Goal: Task Accomplishment & Management: Complete application form

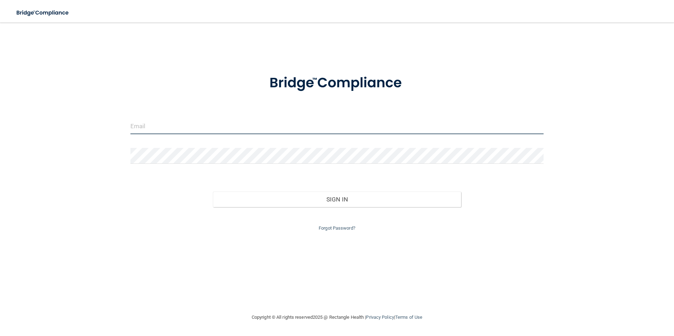
click at [193, 123] on input "email" at bounding box center [336, 126] width 413 height 16
type input "[EMAIL_ADDRESS][DOMAIN_NAME]"
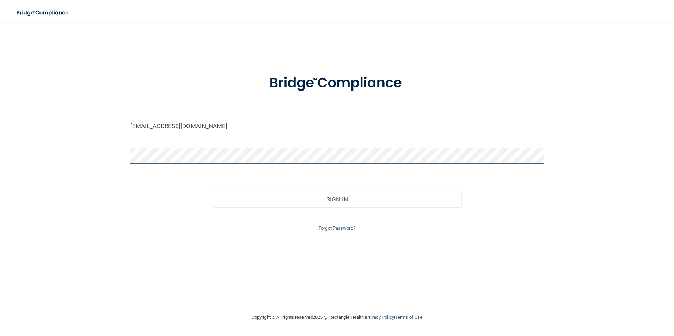
click at [213, 192] on button "Sign In" at bounding box center [337, 200] width 248 height 16
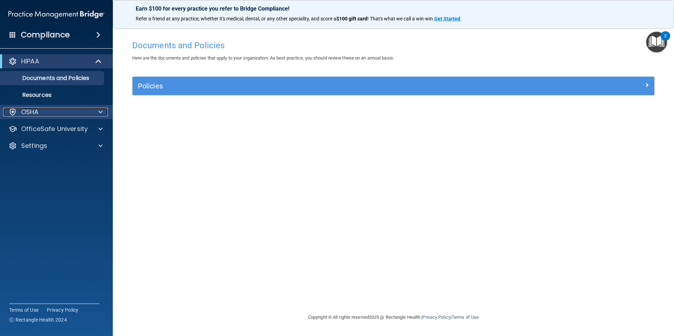
click at [56, 110] on div "OSHA" at bounding box center [46, 112] width 87 height 8
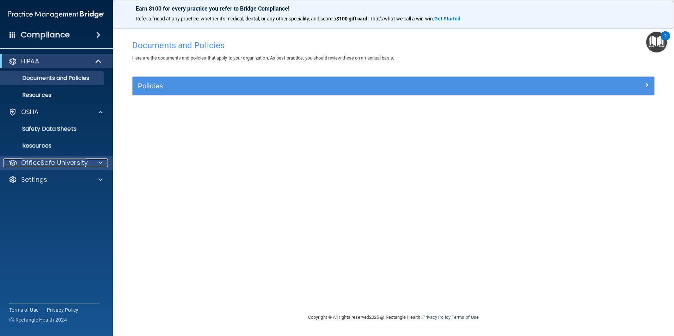
click at [50, 160] on p "OfficeSafe University" at bounding box center [54, 163] width 67 height 8
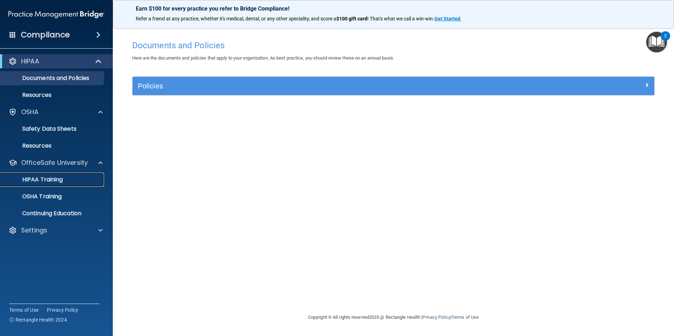
click at [51, 177] on p "HIPAA Training" at bounding box center [34, 179] width 58 height 7
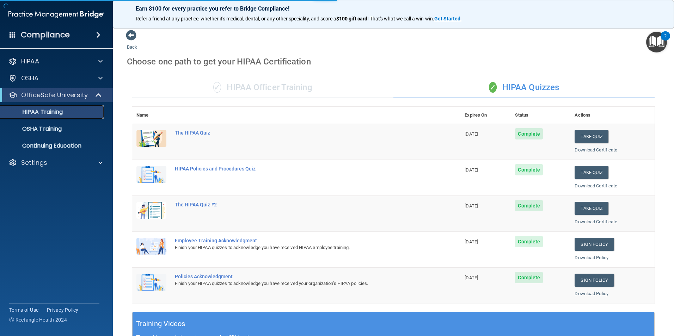
click at [53, 112] on p "HIPAA Training" at bounding box center [34, 112] width 58 height 7
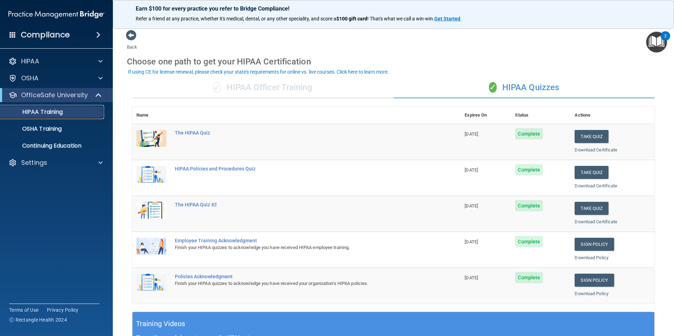
scroll to position [35, 0]
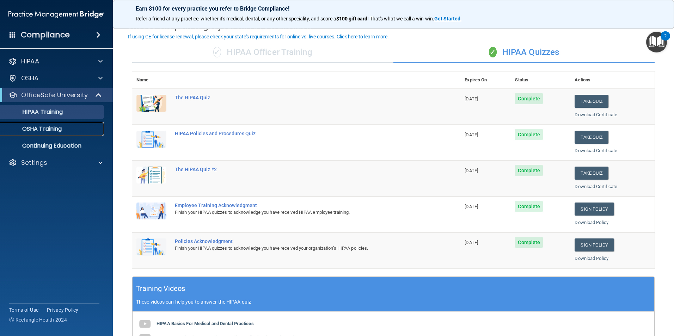
click at [59, 123] on link "OSHA Training" at bounding box center [48, 129] width 111 height 14
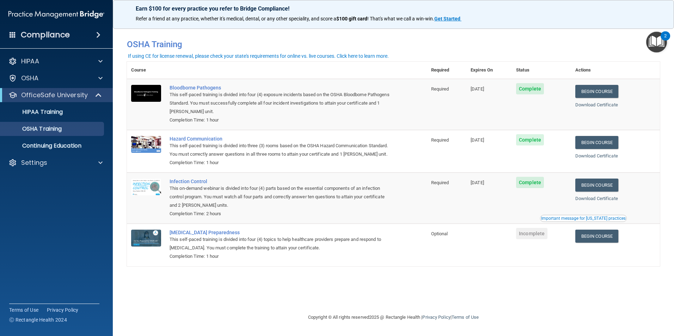
click at [536, 91] on span "Complete" at bounding box center [530, 88] width 28 height 11
click at [99, 161] on span at bounding box center [100, 163] width 4 height 8
click at [44, 179] on p "My Account" at bounding box center [53, 179] width 96 height 7
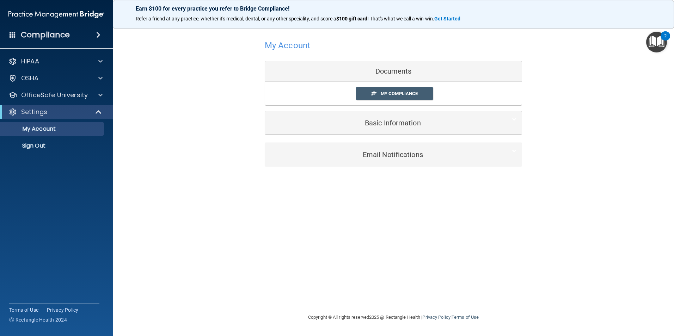
click at [96, 32] on span at bounding box center [98, 35] width 4 height 8
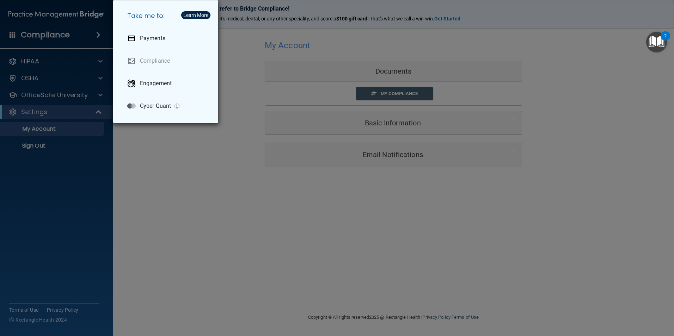
click at [129, 156] on div "Take me to: Payments Compliance Engagement Cyber Quant" at bounding box center [337, 168] width 674 height 336
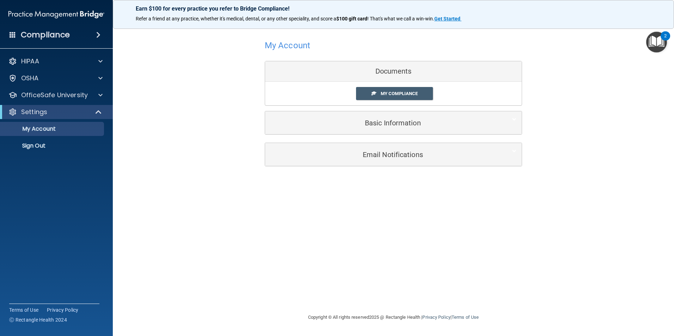
click at [13, 38] on div "Compliance" at bounding box center [56, 35] width 113 height 16
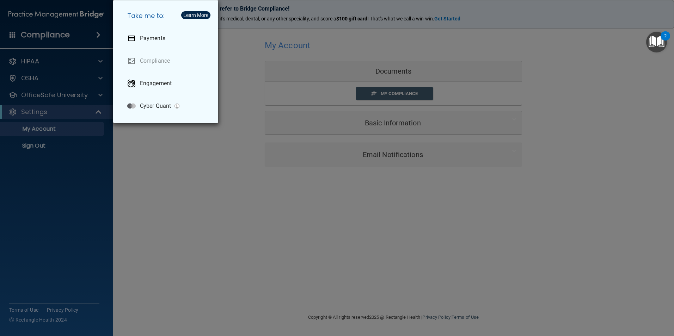
click at [139, 178] on div "Take me to: Payments Compliance Engagement Cyber Quant" at bounding box center [337, 168] width 674 height 336
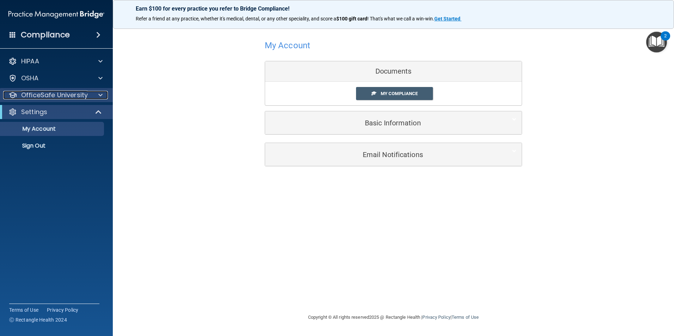
click at [101, 99] on span at bounding box center [100, 95] width 4 height 8
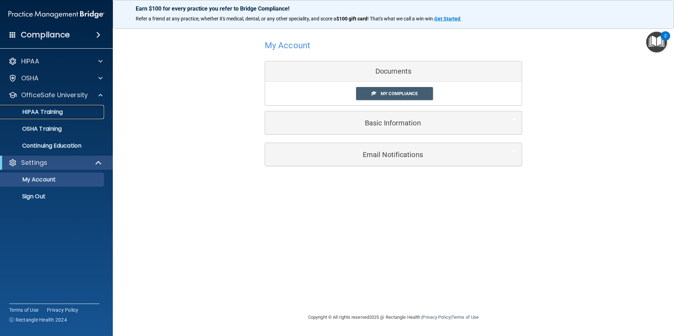
click at [57, 111] on p "HIPAA Training" at bounding box center [34, 112] width 58 height 7
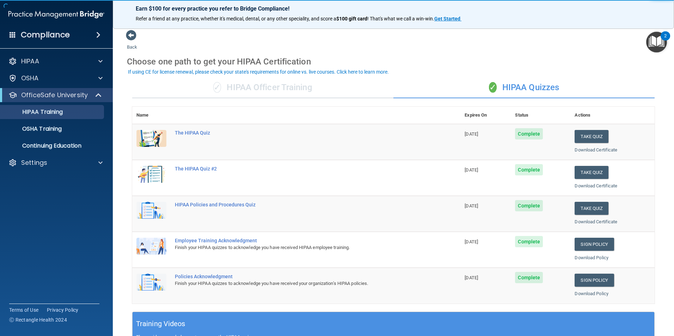
click at [527, 133] on span "Complete" at bounding box center [529, 133] width 28 height 11
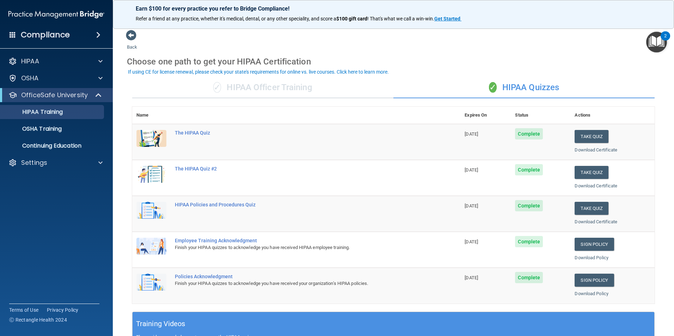
click at [471, 135] on span "[DATE]" at bounding box center [470, 133] width 13 height 5
click at [185, 134] on div "The HIPAA Quiz" at bounding box center [300, 133] width 250 height 6
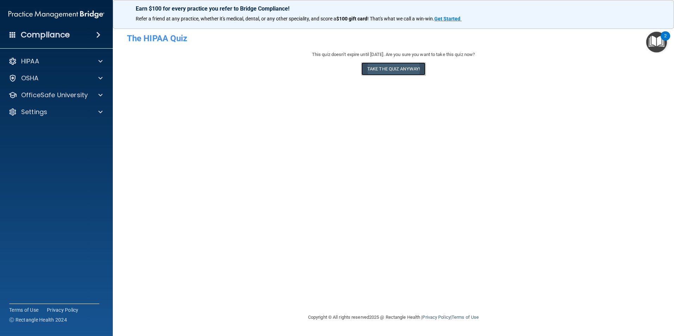
click at [380, 71] on button "Take the quiz anyway!" at bounding box center [393, 68] width 64 height 13
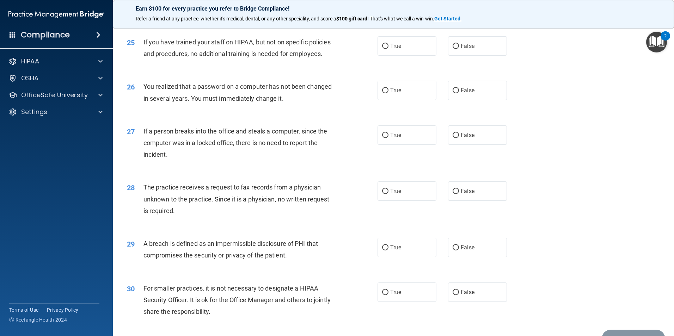
scroll to position [1343, 0]
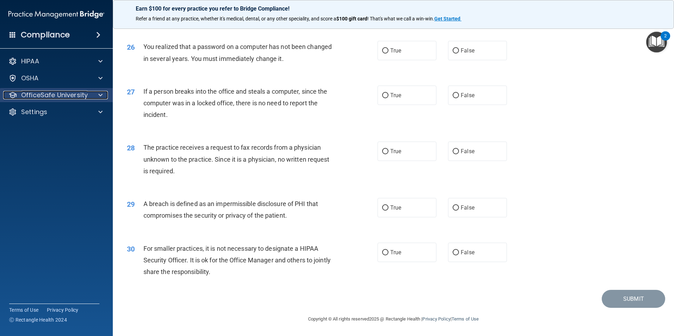
click at [101, 95] on span at bounding box center [100, 95] width 4 height 8
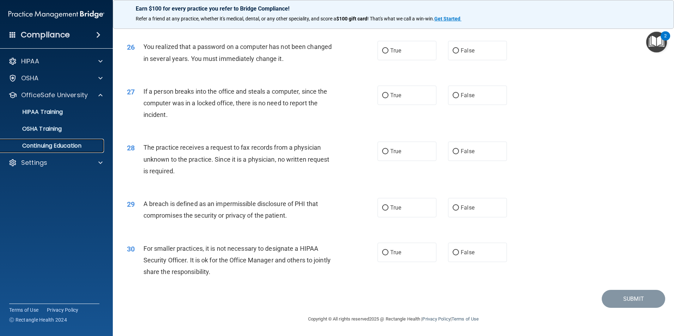
click at [72, 144] on p "Continuing Education" at bounding box center [53, 145] width 96 height 7
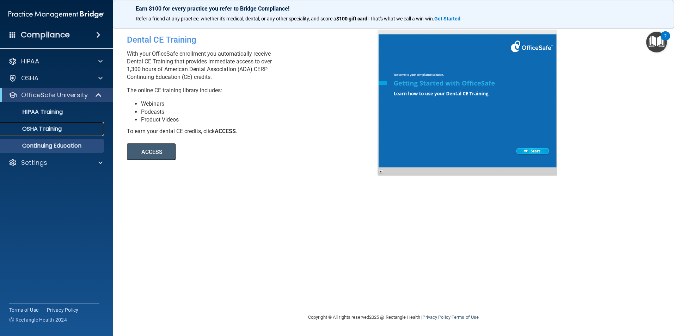
click at [50, 125] on p "OSHA Training" at bounding box center [33, 128] width 57 height 7
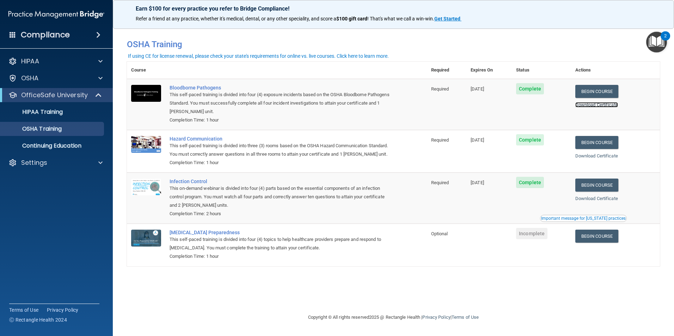
click at [602, 105] on link "Download Certificate" at bounding box center [596, 104] width 43 height 5
click at [97, 61] on div at bounding box center [100, 61] width 18 height 8
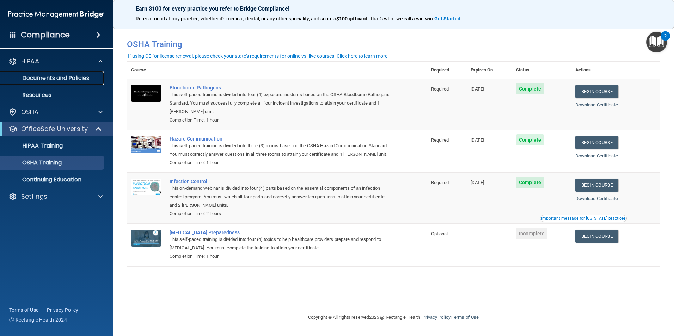
click at [67, 78] on p "Documents and Policies" at bounding box center [53, 78] width 96 height 7
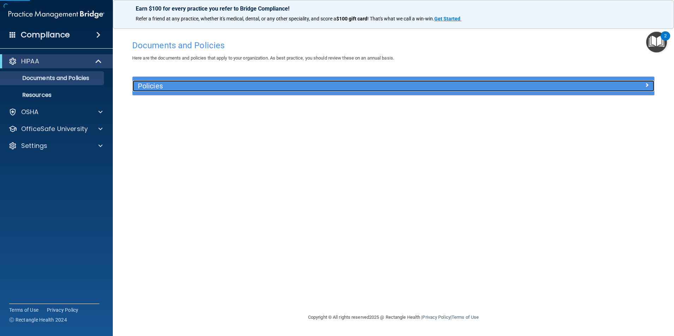
click at [175, 82] on h5 "Policies" at bounding box center [328, 86] width 380 height 8
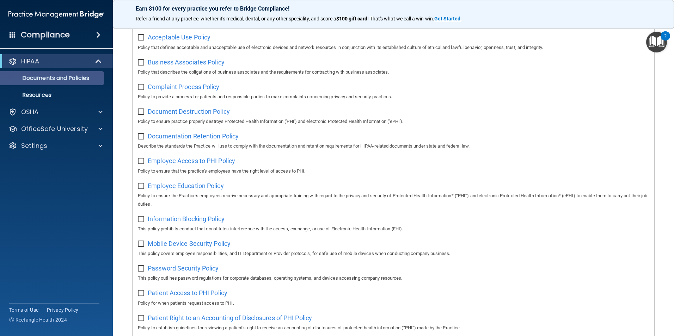
scroll to position [89, 0]
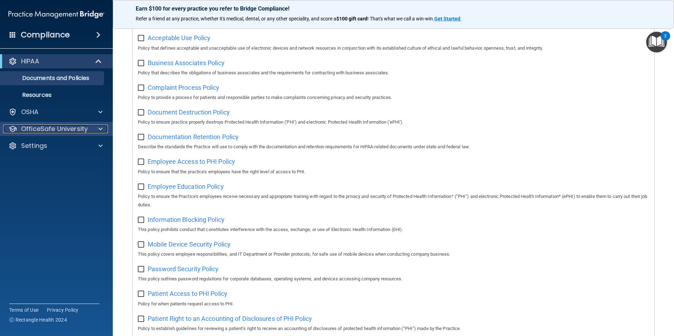
click at [102, 127] on span at bounding box center [100, 129] width 4 height 8
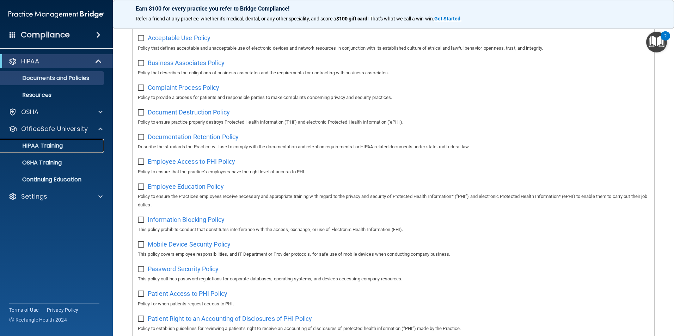
click at [51, 145] on p "HIPAA Training" at bounding box center [34, 145] width 58 height 7
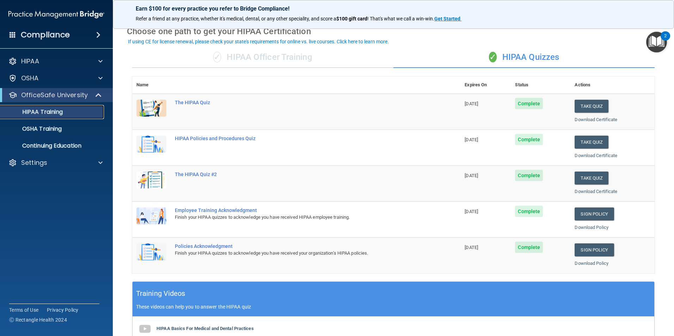
scroll to position [18, 0]
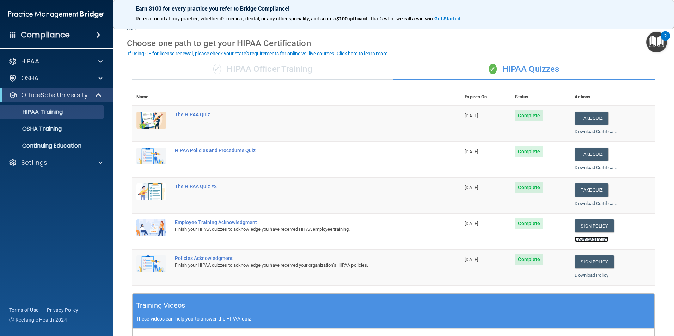
click at [585, 239] on link "Download Policy" at bounding box center [591, 239] width 34 height 5
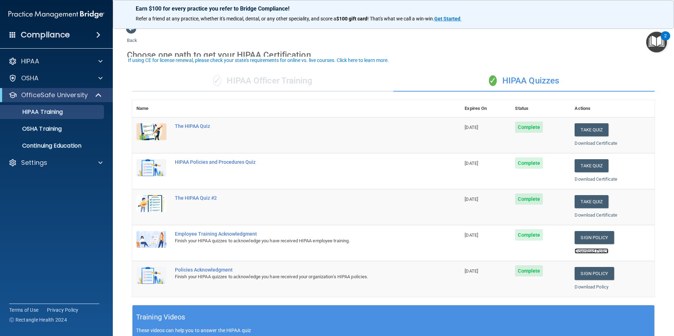
scroll to position [0, 0]
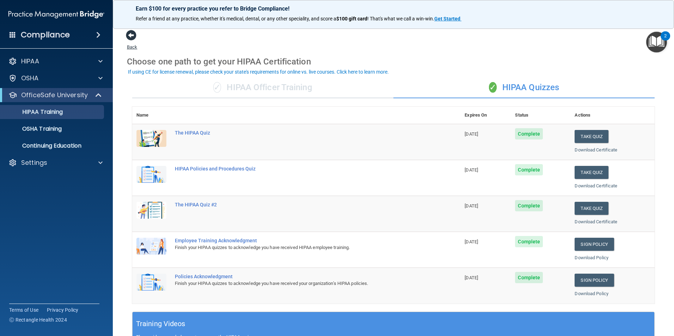
click at [128, 37] on span at bounding box center [131, 35] width 11 height 11
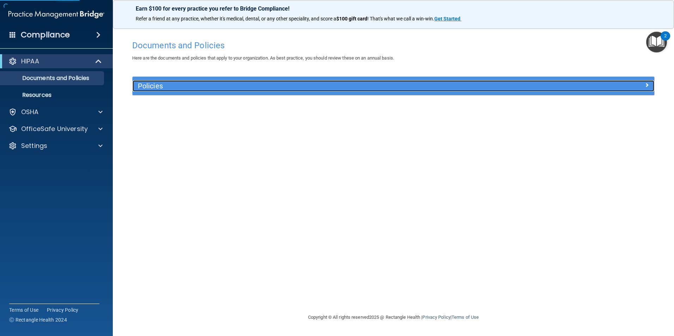
click at [179, 88] on h5 "Policies" at bounding box center [328, 86] width 380 height 8
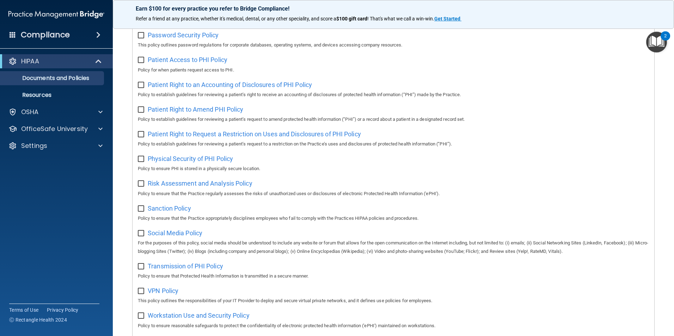
scroll to position [371, 0]
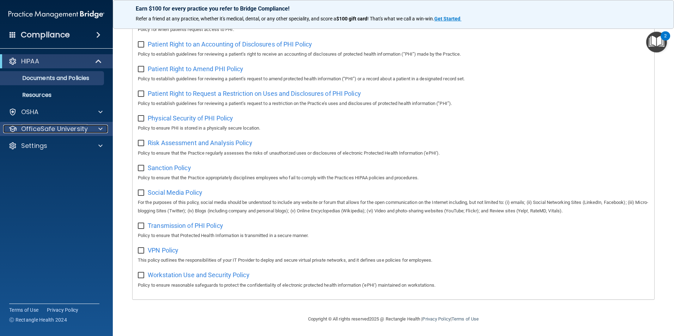
click at [33, 126] on p "OfficeSafe University" at bounding box center [54, 129] width 67 height 8
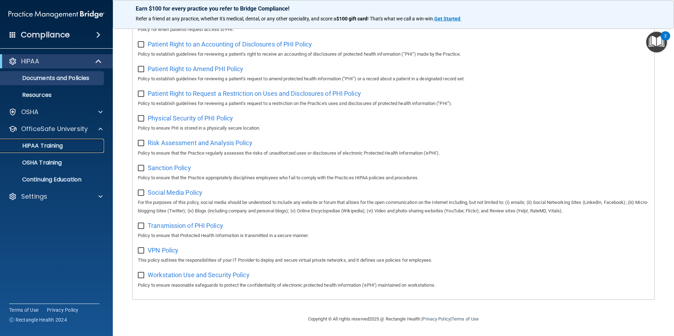
click at [42, 145] on p "HIPAA Training" at bounding box center [34, 145] width 58 height 7
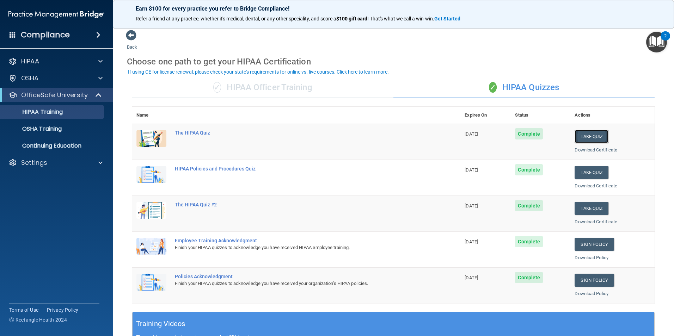
click at [585, 134] on button "Take Quiz" at bounding box center [591, 136] width 34 height 13
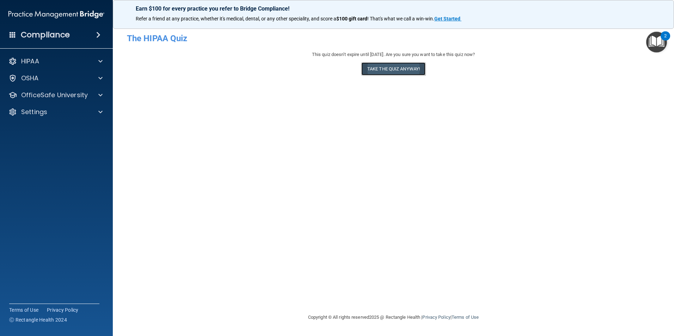
click at [373, 70] on button "Take the quiz anyway!" at bounding box center [393, 68] width 64 height 13
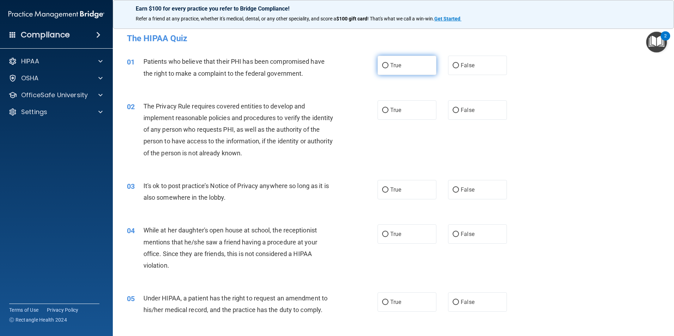
drag, startPoint x: 397, startPoint y: 67, endPoint x: 391, endPoint y: 68, distance: 6.4
click at [397, 67] on span "True" at bounding box center [395, 65] width 11 height 7
click at [388, 67] on input "True" at bounding box center [385, 65] width 6 height 5
radio input "true"
click at [395, 106] on label "True" at bounding box center [406, 109] width 59 height 19
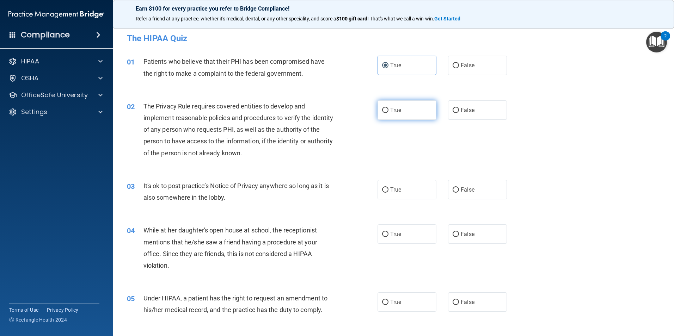
click at [388, 108] on input "True" at bounding box center [385, 110] width 6 height 5
radio input "true"
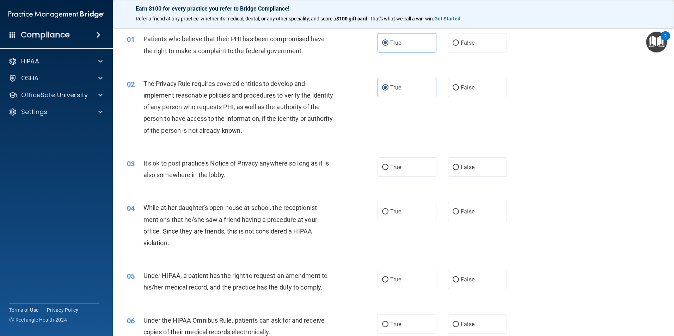
scroll to position [35, 0]
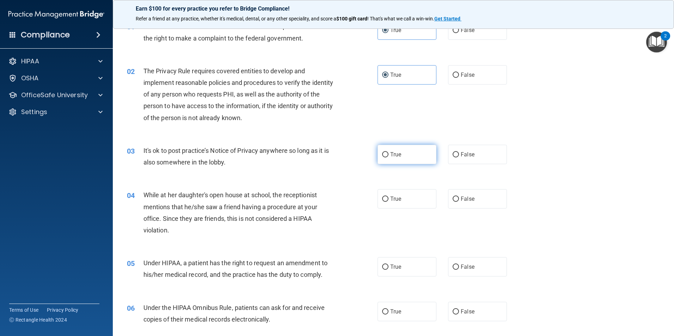
click at [390, 157] on span "True" at bounding box center [395, 154] width 11 height 7
click at [388, 157] on input "True" at bounding box center [385, 154] width 6 height 5
radio input "true"
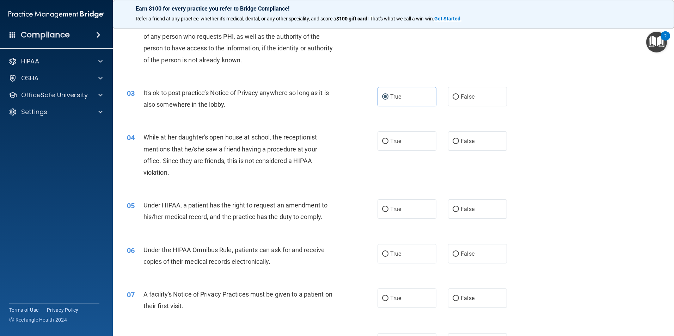
scroll to position [106, 0]
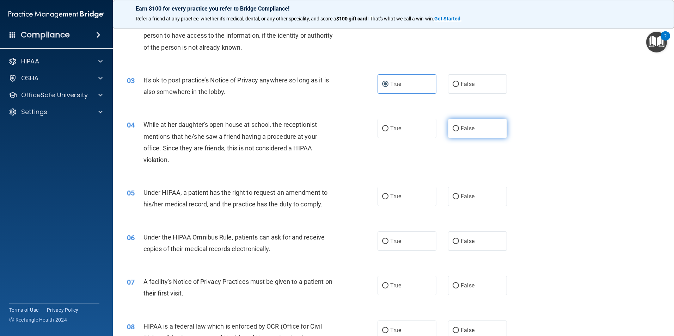
click at [458, 124] on label "False" at bounding box center [477, 128] width 59 height 19
click at [458, 126] on input "False" at bounding box center [455, 128] width 6 height 5
radio input "true"
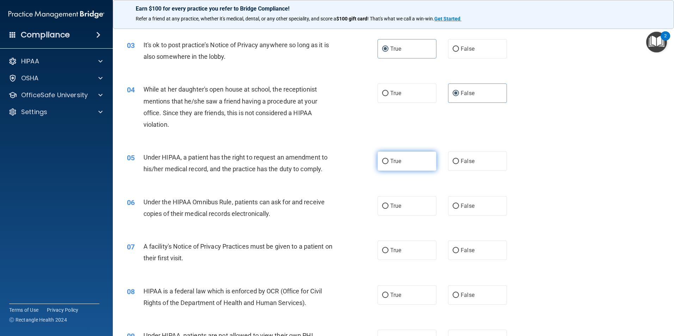
click at [388, 156] on label "True" at bounding box center [406, 160] width 59 height 19
click at [388, 159] on input "True" at bounding box center [385, 161] width 6 height 5
radio input "true"
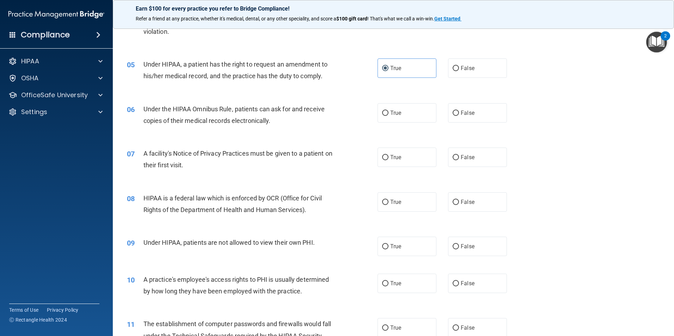
scroll to position [247, 0]
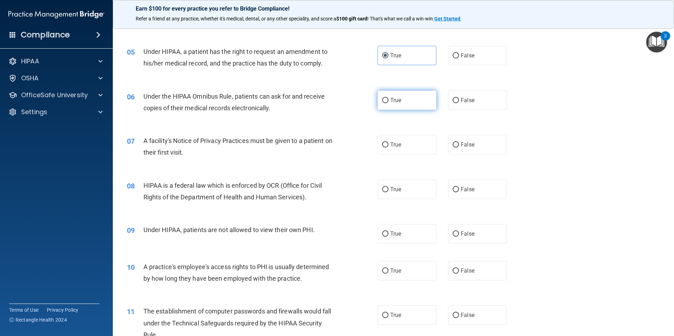
click at [406, 105] on label "True" at bounding box center [406, 100] width 59 height 19
click at [388, 103] on input "True" at bounding box center [385, 100] width 6 height 5
radio input "true"
click at [409, 149] on label "True" at bounding box center [406, 144] width 59 height 19
click at [388, 148] on input "True" at bounding box center [385, 144] width 6 height 5
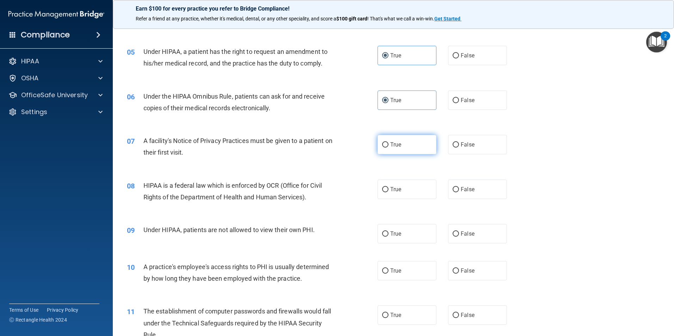
radio input "true"
click at [403, 181] on label "True" at bounding box center [406, 189] width 59 height 19
click at [388, 187] on input "True" at bounding box center [385, 189] width 6 height 5
radio input "true"
click at [467, 223] on div "09 Under HIPAA, patients are not allowed to view their own PHI. True False" at bounding box center [393, 233] width 543 height 37
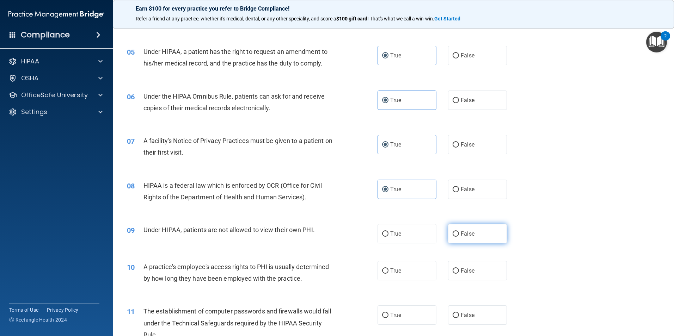
click at [467, 232] on label "False" at bounding box center [477, 233] width 59 height 19
click at [459, 232] on input "False" at bounding box center [455, 233] width 6 height 5
radio input "true"
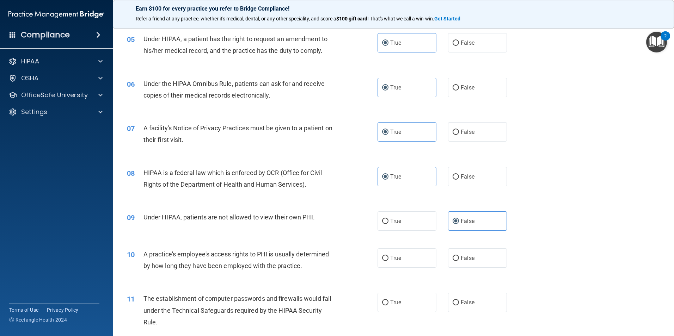
scroll to position [282, 0]
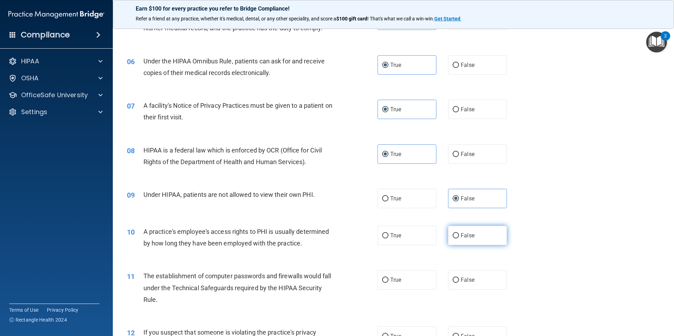
click at [462, 237] on span "False" at bounding box center [467, 235] width 14 height 7
click at [459, 237] on input "False" at bounding box center [455, 235] width 6 height 5
radio input "true"
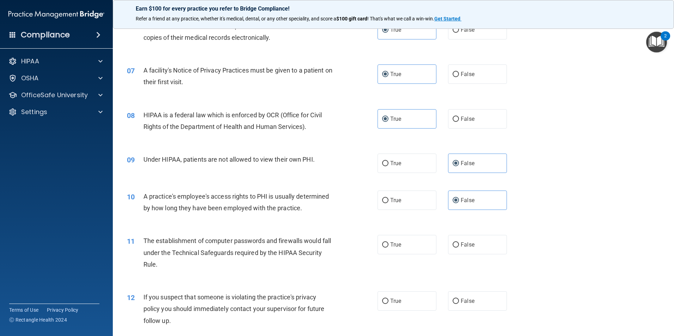
scroll to position [352, 0]
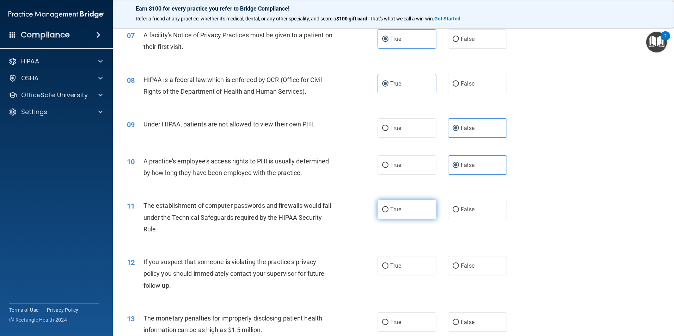
click at [404, 205] on label "True" at bounding box center [406, 209] width 59 height 19
click at [388, 207] on input "True" at bounding box center [385, 209] width 6 height 5
radio input "true"
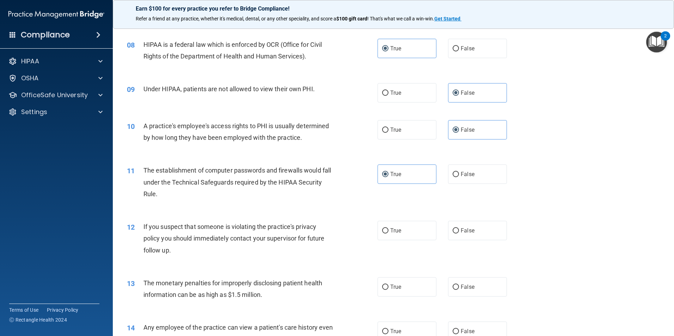
scroll to position [423, 0]
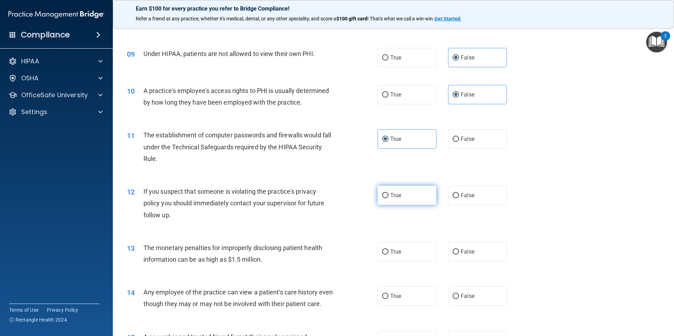
click at [396, 198] on span "True" at bounding box center [395, 195] width 11 height 7
click at [388, 198] on input "True" at bounding box center [385, 195] width 6 height 5
radio input "true"
click at [406, 250] on label "True" at bounding box center [406, 251] width 59 height 19
click at [388, 250] on input "True" at bounding box center [385, 251] width 6 height 5
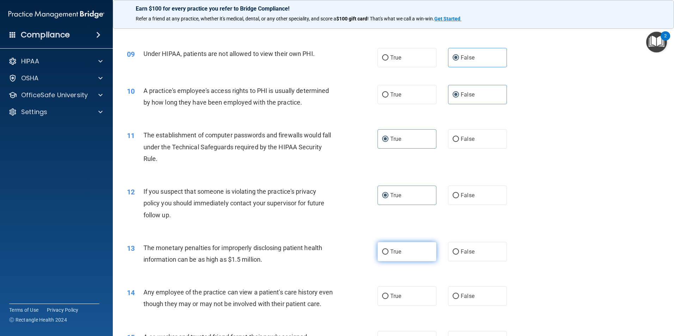
radio input "true"
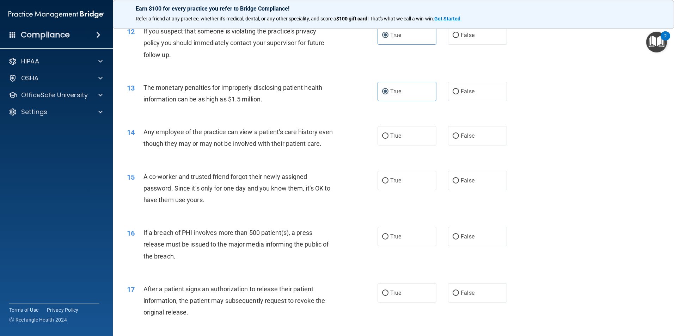
scroll to position [599, 0]
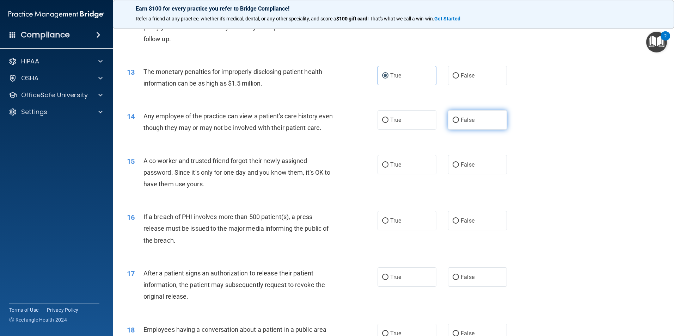
click at [455, 121] on input "False" at bounding box center [455, 120] width 6 height 5
radio input "true"
click at [448, 174] on label "False" at bounding box center [477, 164] width 59 height 19
click at [452, 168] on input "False" at bounding box center [455, 164] width 6 height 5
radio input "true"
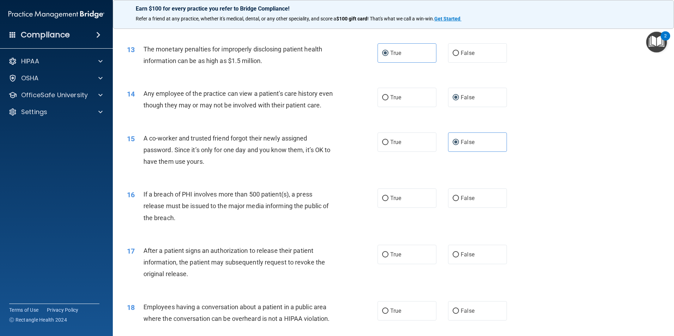
scroll to position [634, 0]
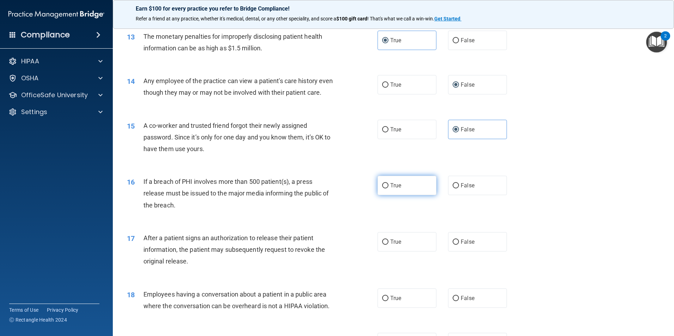
click at [425, 195] on label "True" at bounding box center [406, 185] width 59 height 19
click at [388, 188] on input "True" at bounding box center [385, 185] width 6 height 5
radio input "true"
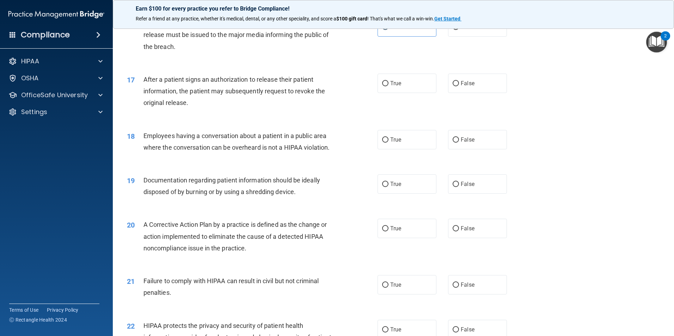
scroll to position [810, 0]
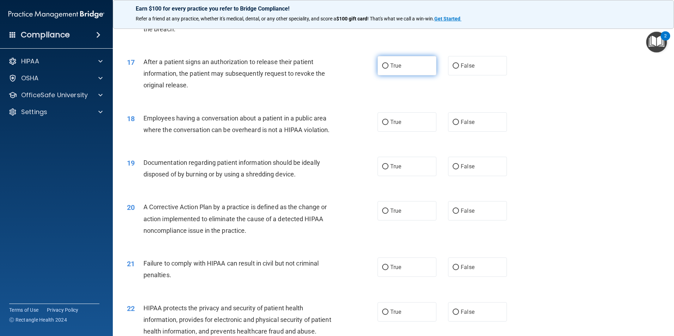
click at [415, 75] on label "True" at bounding box center [406, 65] width 59 height 19
click at [388, 69] on input "True" at bounding box center [385, 65] width 6 height 5
radio input "true"
click at [448, 130] on label "False" at bounding box center [477, 121] width 59 height 19
click at [452, 125] on input "False" at bounding box center [455, 122] width 6 height 5
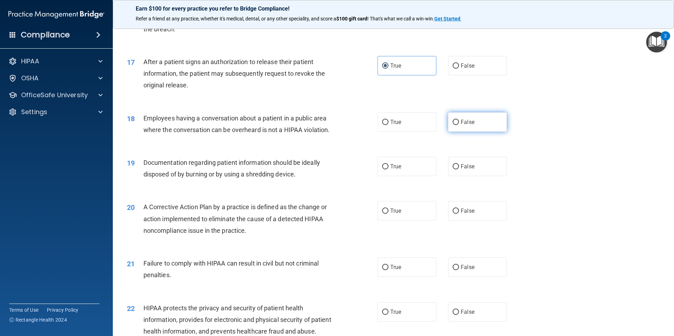
radio input "true"
click at [384, 169] on input "True" at bounding box center [385, 166] width 6 height 5
radio input "true"
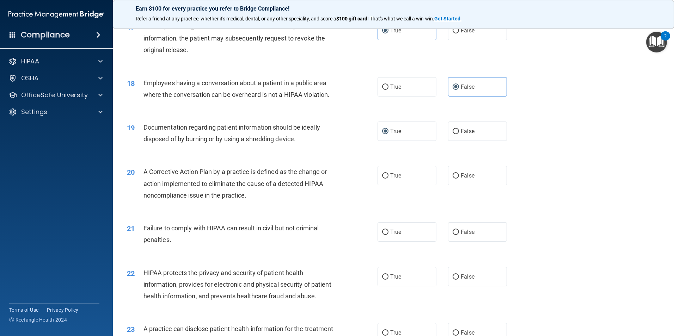
scroll to position [881, 0]
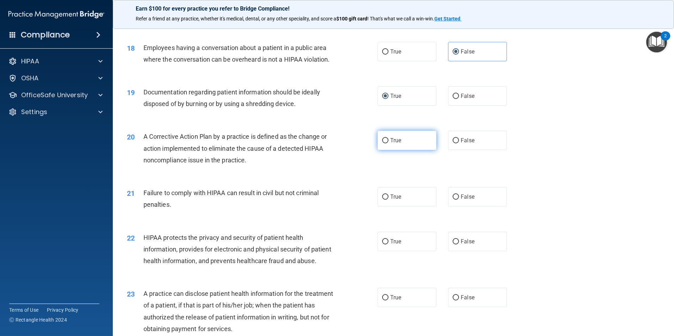
click at [396, 143] on label "True" at bounding box center [406, 140] width 59 height 19
click at [388, 143] on input "True" at bounding box center [385, 140] width 6 height 5
radio input "true"
click at [473, 206] on label "False" at bounding box center [477, 196] width 59 height 19
click at [459, 200] on input "False" at bounding box center [455, 196] width 6 height 5
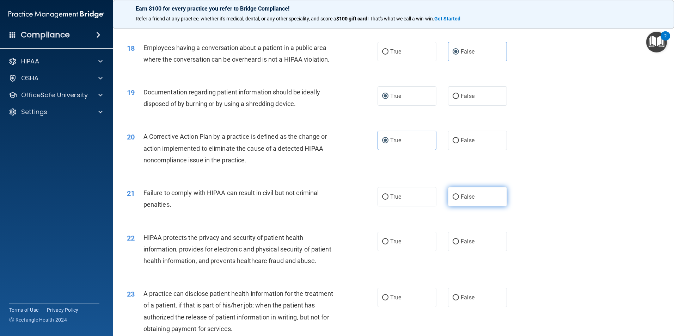
radio input "true"
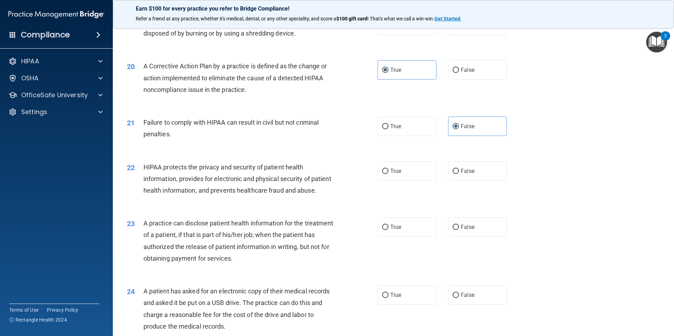
scroll to position [986, 0]
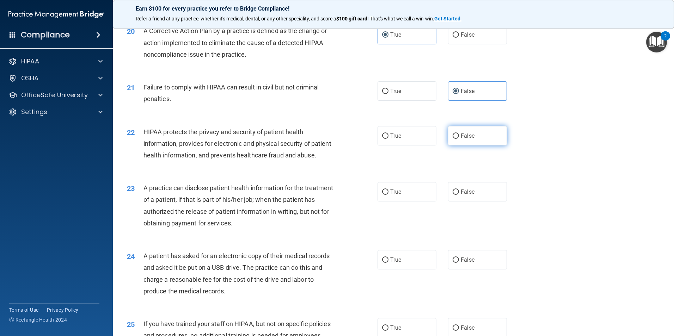
click at [454, 144] on label "False" at bounding box center [477, 135] width 59 height 19
click at [454, 139] on input "False" at bounding box center [455, 136] width 6 height 5
radio input "true"
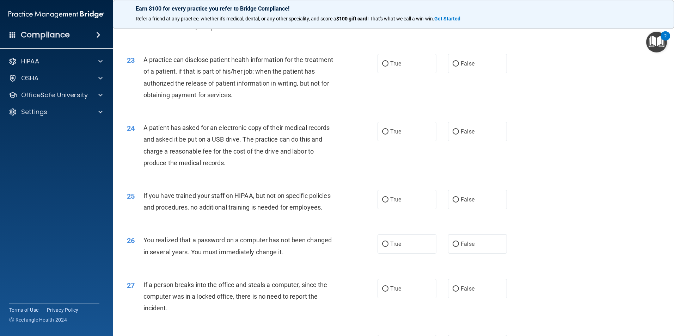
scroll to position [1127, 0]
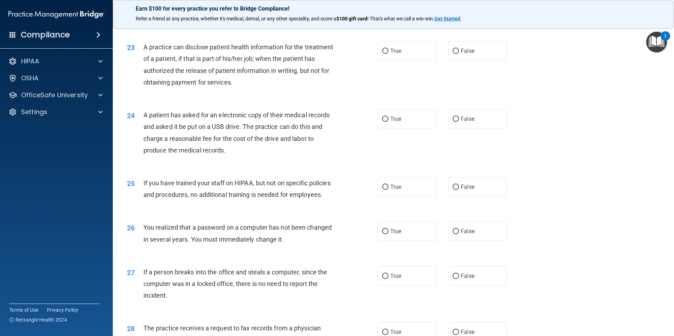
click at [442, 61] on div "True False" at bounding box center [447, 50] width 141 height 19
click at [455, 61] on label "False" at bounding box center [477, 50] width 59 height 19
click at [455, 54] on input "False" at bounding box center [455, 51] width 6 height 5
radio input "true"
click at [403, 129] on label "True" at bounding box center [406, 118] width 59 height 19
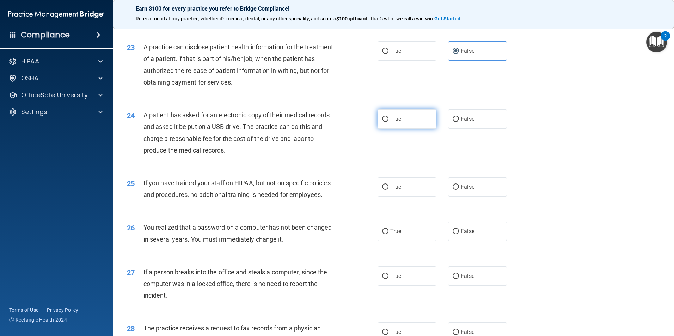
click at [388, 122] on input "True" at bounding box center [385, 119] width 6 height 5
radio input "true"
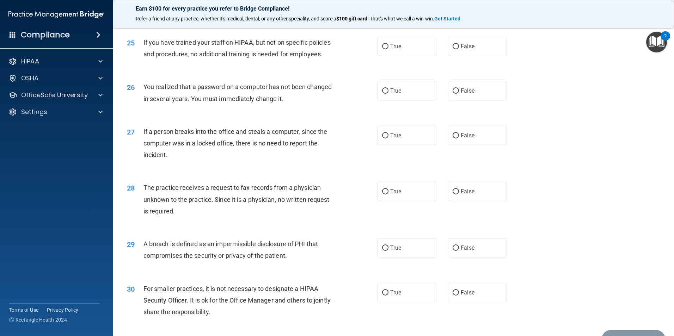
scroll to position [1268, 0]
click at [463, 49] on span "False" at bounding box center [467, 46] width 14 height 7
click at [459, 49] on input "False" at bounding box center [455, 46] width 6 height 5
radio input "true"
click at [429, 100] on label "True" at bounding box center [406, 90] width 59 height 19
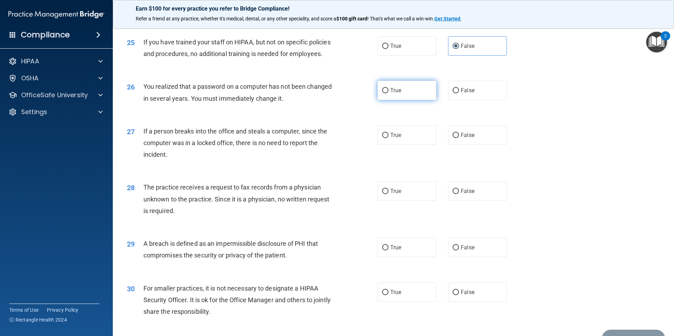
click at [388, 93] on input "True" at bounding box center [385, 90] width 6 height 5
radio input "true"
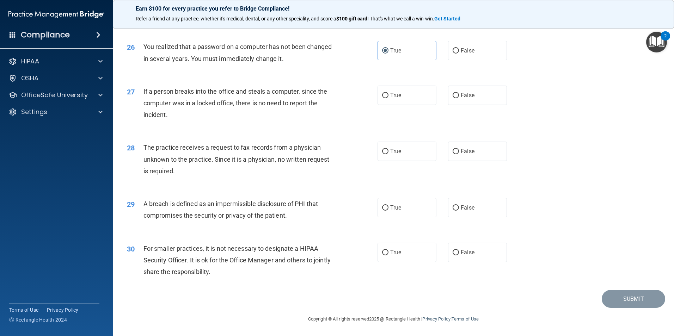
scroll to position [1339, 0]
click at [476, 96] on label "False" at bounding box center [477, 95] width 59 height 19
click at [459, 96] on input "False" at bounding box center [455, 95] width 6 height 5
radio input "true"
click at [454, 154] on input "False" at bounding box center [455, 151] width 6 height 5
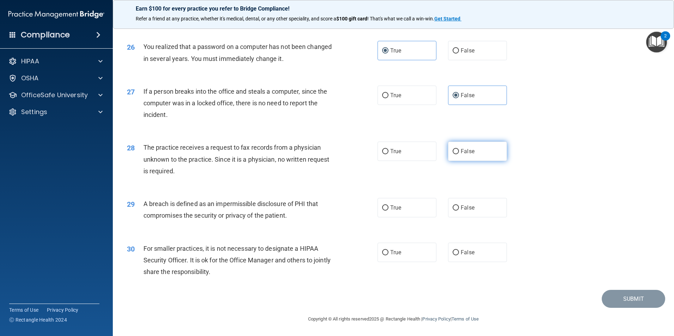
radio input "true"
click at [414, 211] on label "True" at bounding box center [406, 207] width 59 height 19
click at [388, 211] on input "True" at bounding box center [385, 207] width 6 height 5
radio input "true"
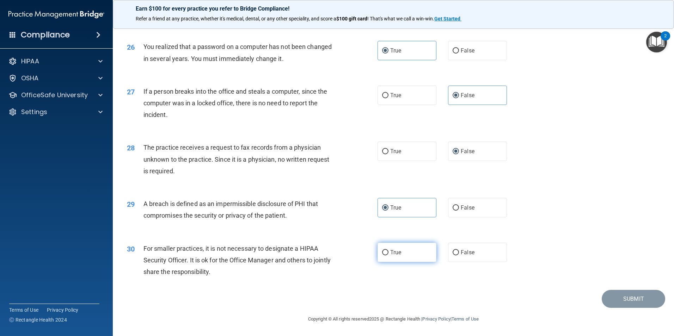
click at [392, 249] on span "True" at bounding box center [395, 252] width 11 height 7
click at [388, 250] on input "True" at bounding box center [385, 252] width 6 height 5
radio input "true"
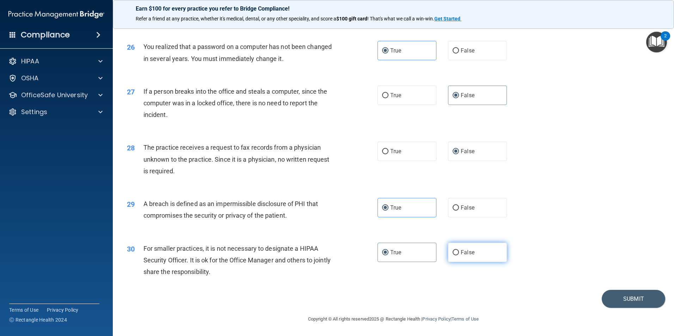
click at [461, 249] on span "False" at bounding box center [467, 252] width 14 height 7
click at [459, 250] on input "False" at bounding box center [455, 252] width 6 height 5
radio input "true"
radio input "false"
click at [626, 296] on button "Submit" at bounding box center [632, 299] width 63 height 18
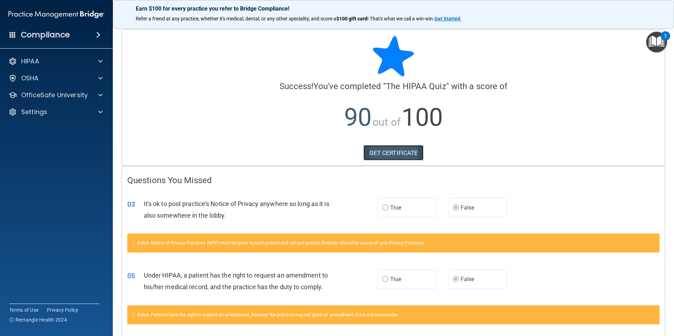
click at [376, 152] on link "GET CERTIFICATE" at bounding box center [393, 153] width 60 height 16
click at [101, 92] on span at bounding box center [100, 95] width 4 height 8
click at [58, 114] on p "HIPAA Training" at bounding box center [34, 112] width 58 height 7
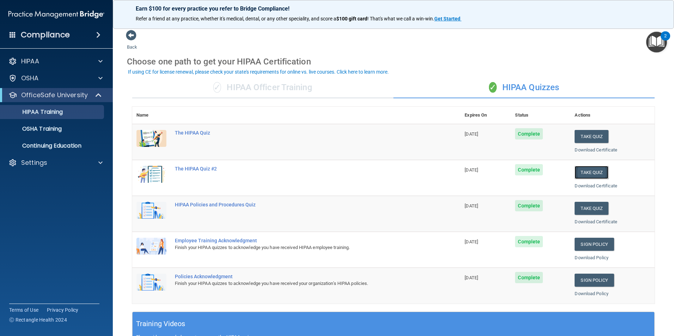
click at [588, 172] on button "Take Quiz" at bounding box center [591, 172] width 34 height 13
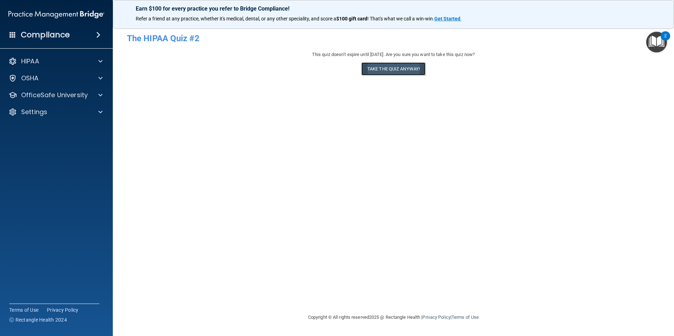
click at [399, 68] on button "Take the quiz anyway!" at bounding box center [393, 68] width 64 height 13
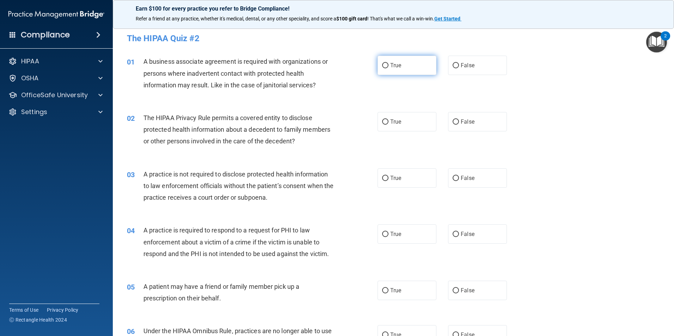
click at [408, 66] on label "True" at bounding box center [406, 65] width 59 height 19
click at [388, 66] on input "True" at bounding box center [385, 65] width 6 height 5
radio input "true"
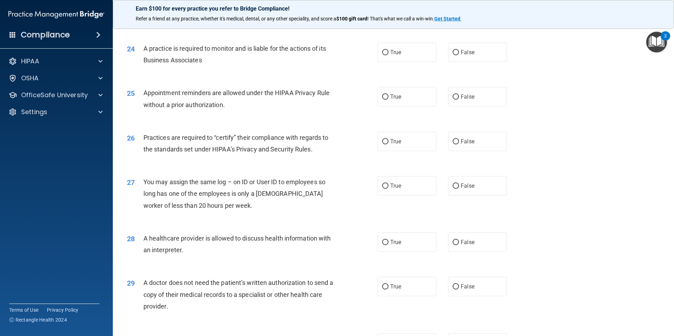
scroll to position [1304, 0]
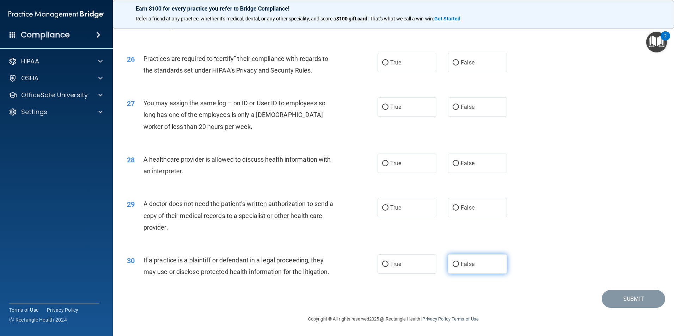
click at [452, 266] on input "False" at bounding box center [455, 264] width 6 height 5
radio input "true"
click at [251, 44] on div "26 Practices are required to “certify” their compliance with regards to the sta…" at bounding box center [393, 66] width 543 height 44
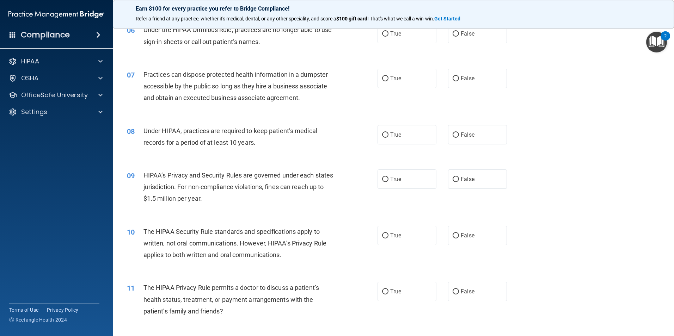
scroll to position [0, 0]
